Goal: Task Accomplishment & Management: Use online tool/utility

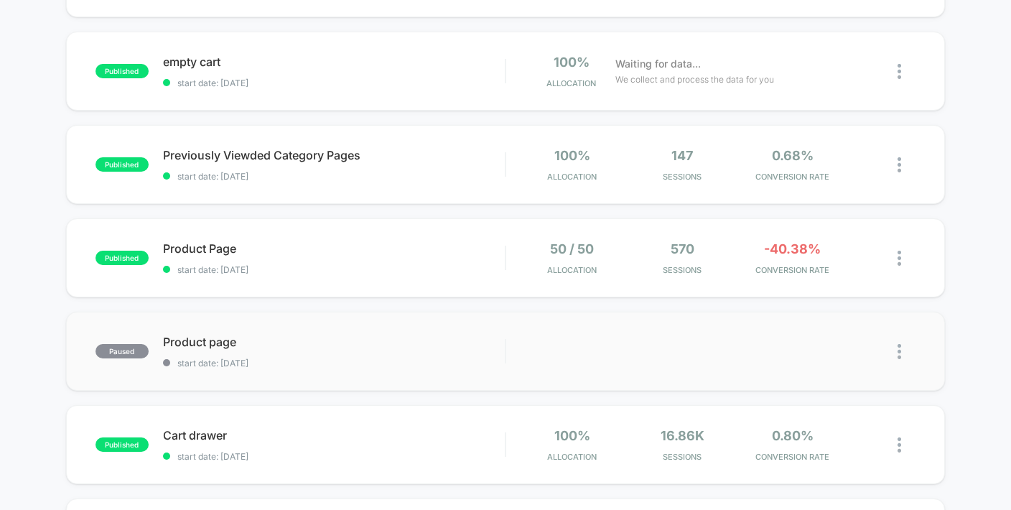
scroll to position [222, 0]
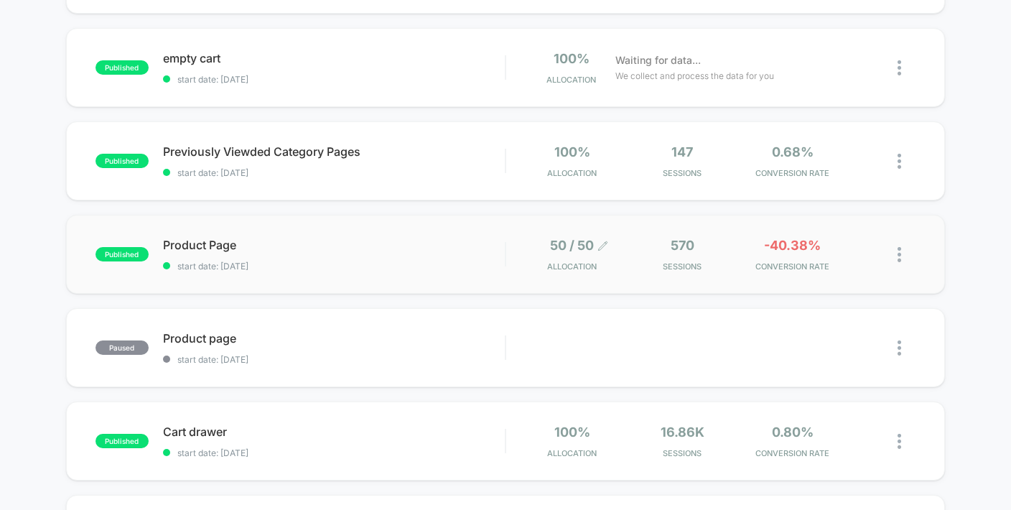
click at [567, 248] on span "50 / 50" at bounding box center [572, 245] width 44 height 15
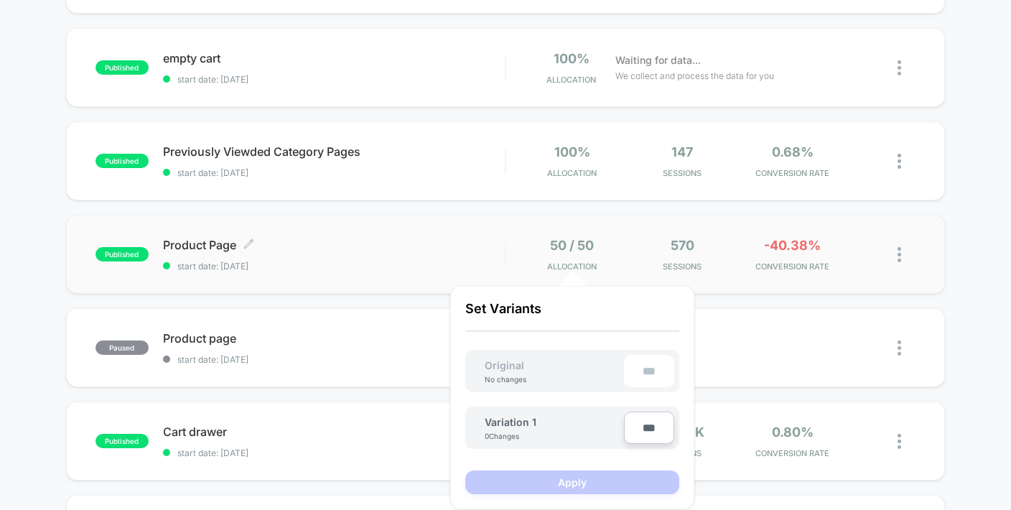
click at [208, 246] on span "Product Page Click to edit experience details" at bounding box center [334, 245] width 343 height 14
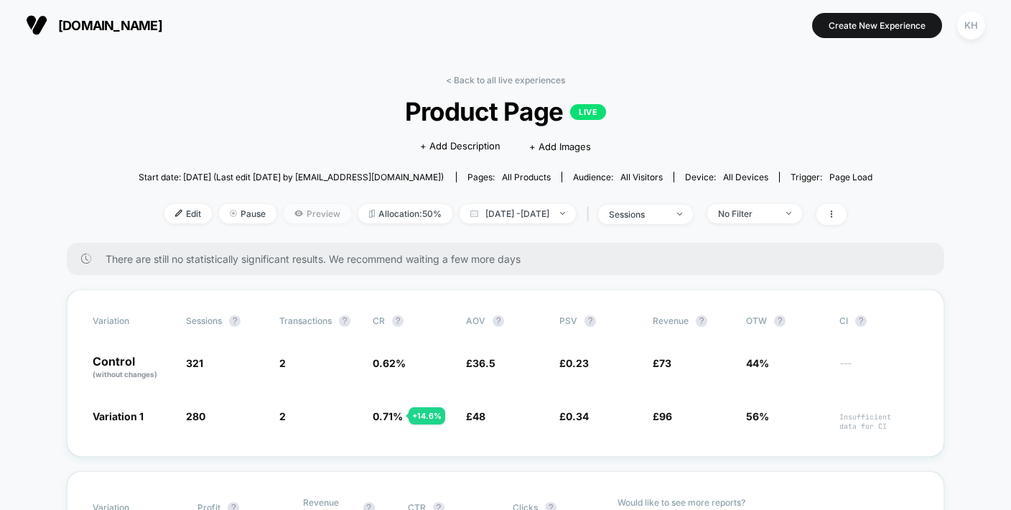
click at [313, 213] on span "Preview" at bounding box center [318, 213] width 68 height 19
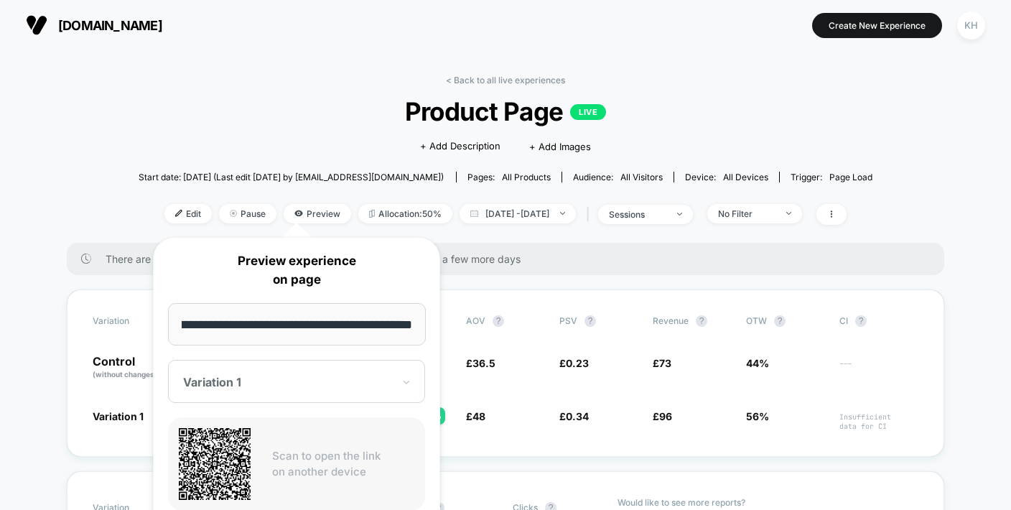
scroll to position [255, 0]
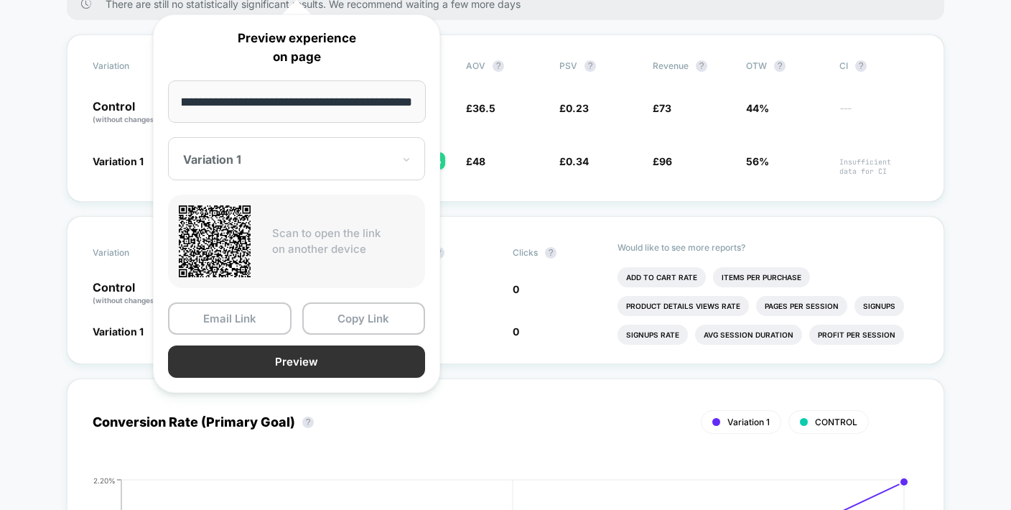
click at [290, 360] on button "Preview" at bounding box center [296, 361] width 257 height 32
